Goal: Task Accomplishment & Management: Use online tool/utility

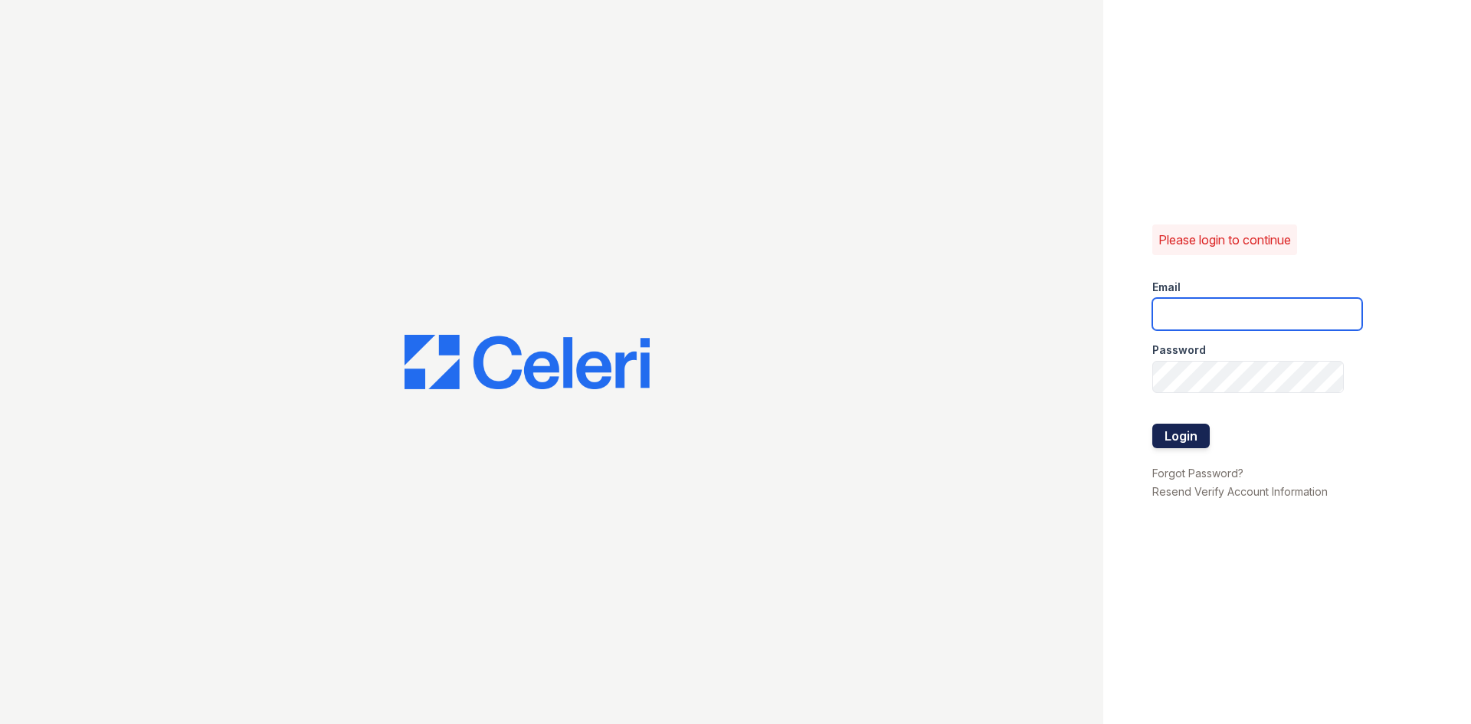
type input "postoak2@cafmanagement.com"
click at [1171, 442] on button "Login" at bounding box center [1181, 436] width 57 height 25
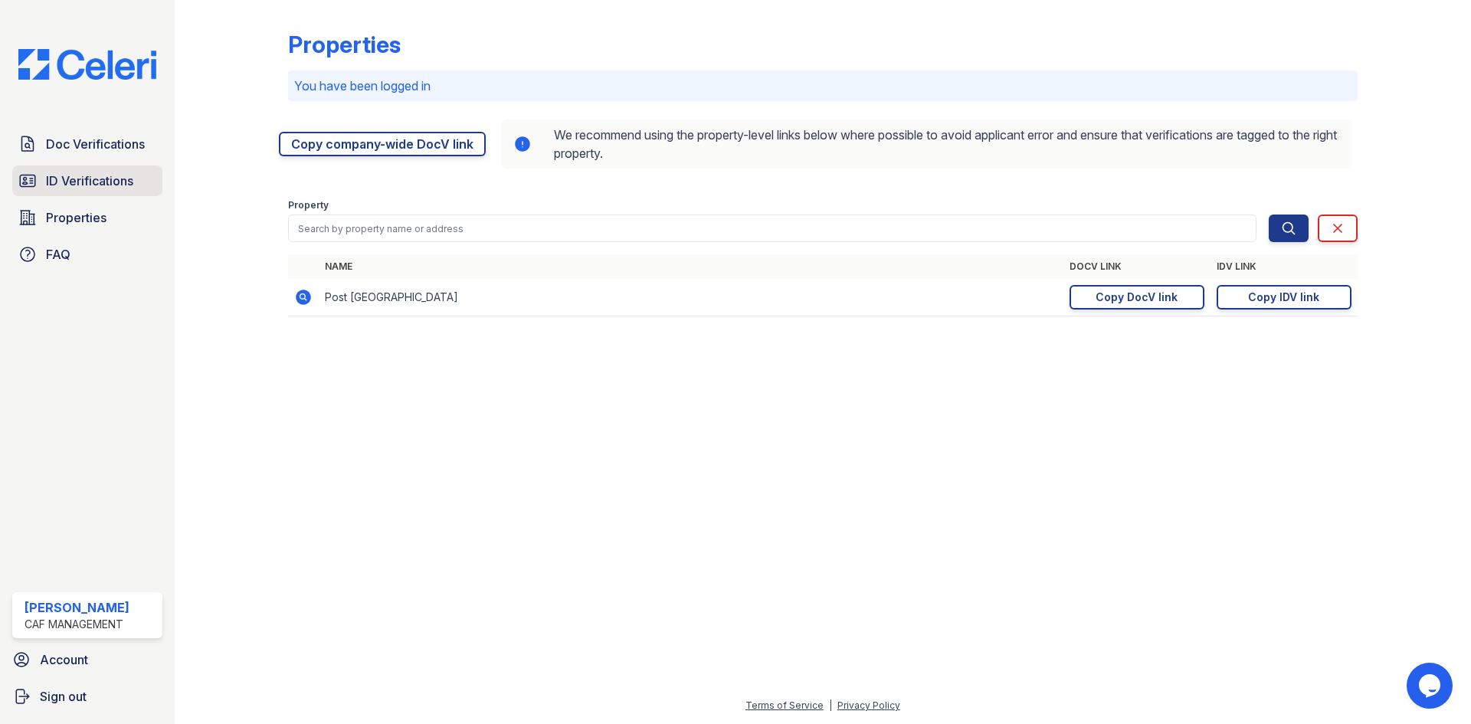
click at [108, 169] on link "ID Verifications" at bounding box center [87, 181] width 150 height 31
